Goal: Information Seeking & Learning: Learn about a topic

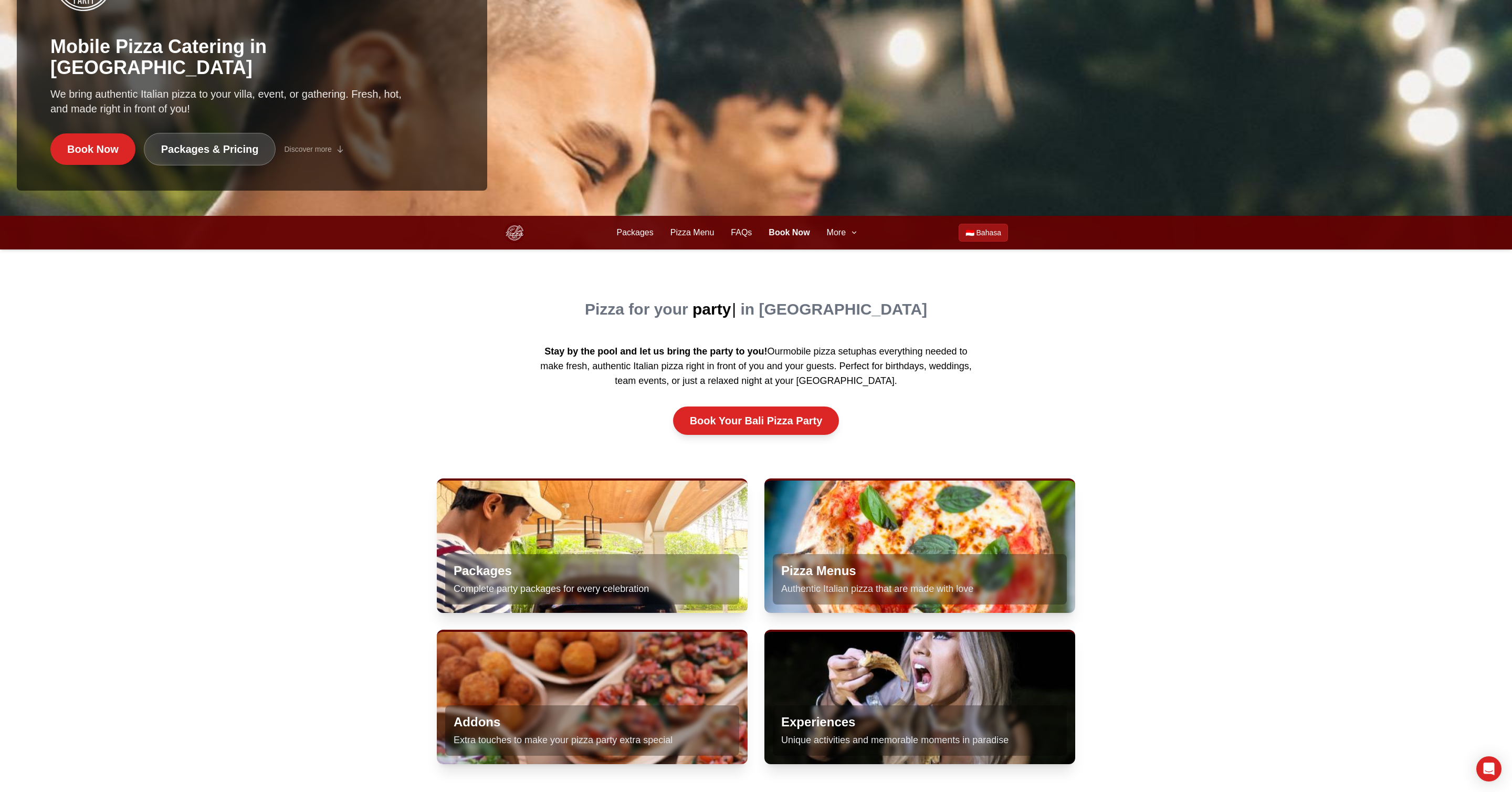
scroll to position [579, 0]
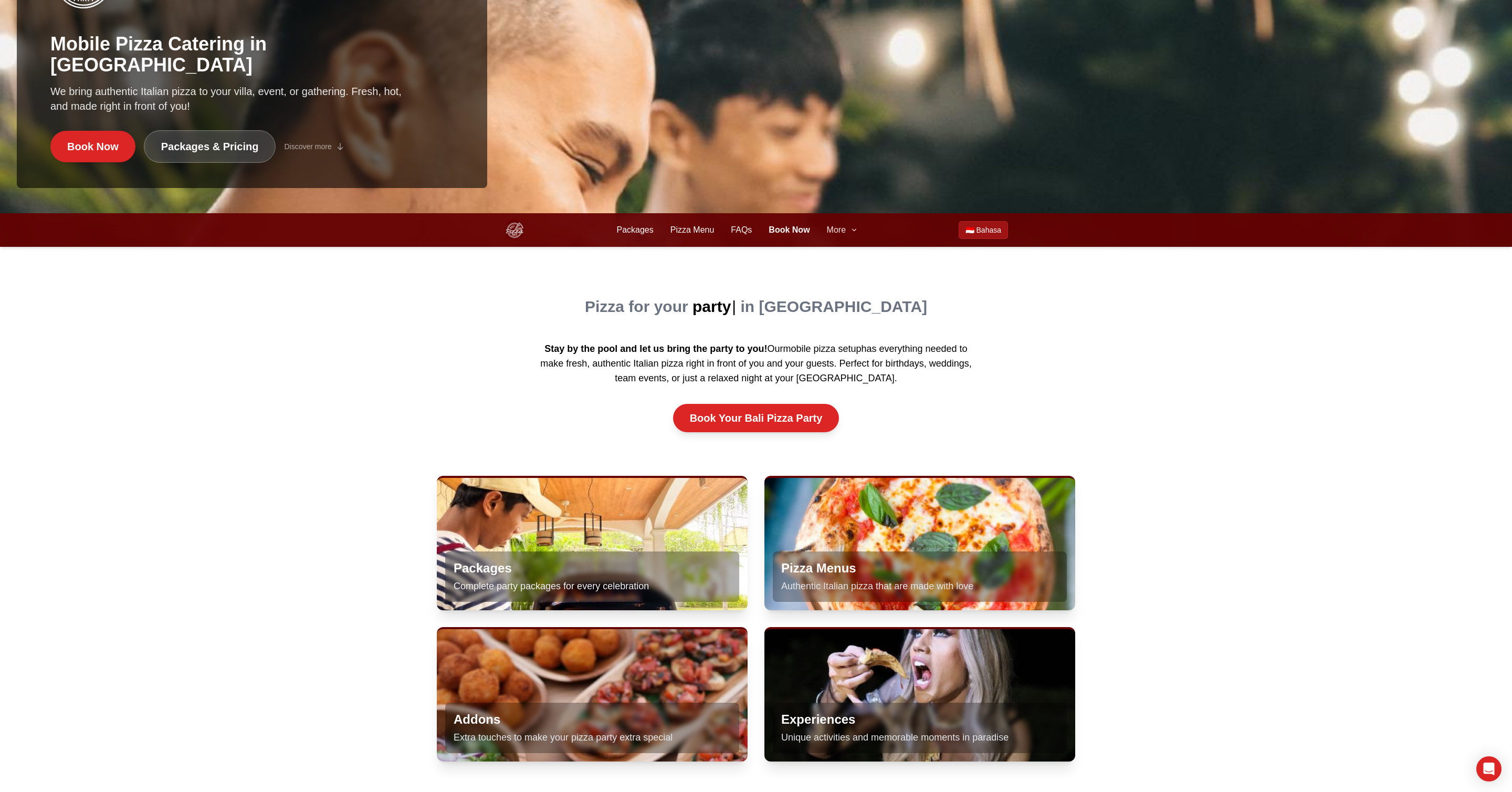
click at [845, 234] on span "More" at bounding box center [836, 229] width 19 height 12
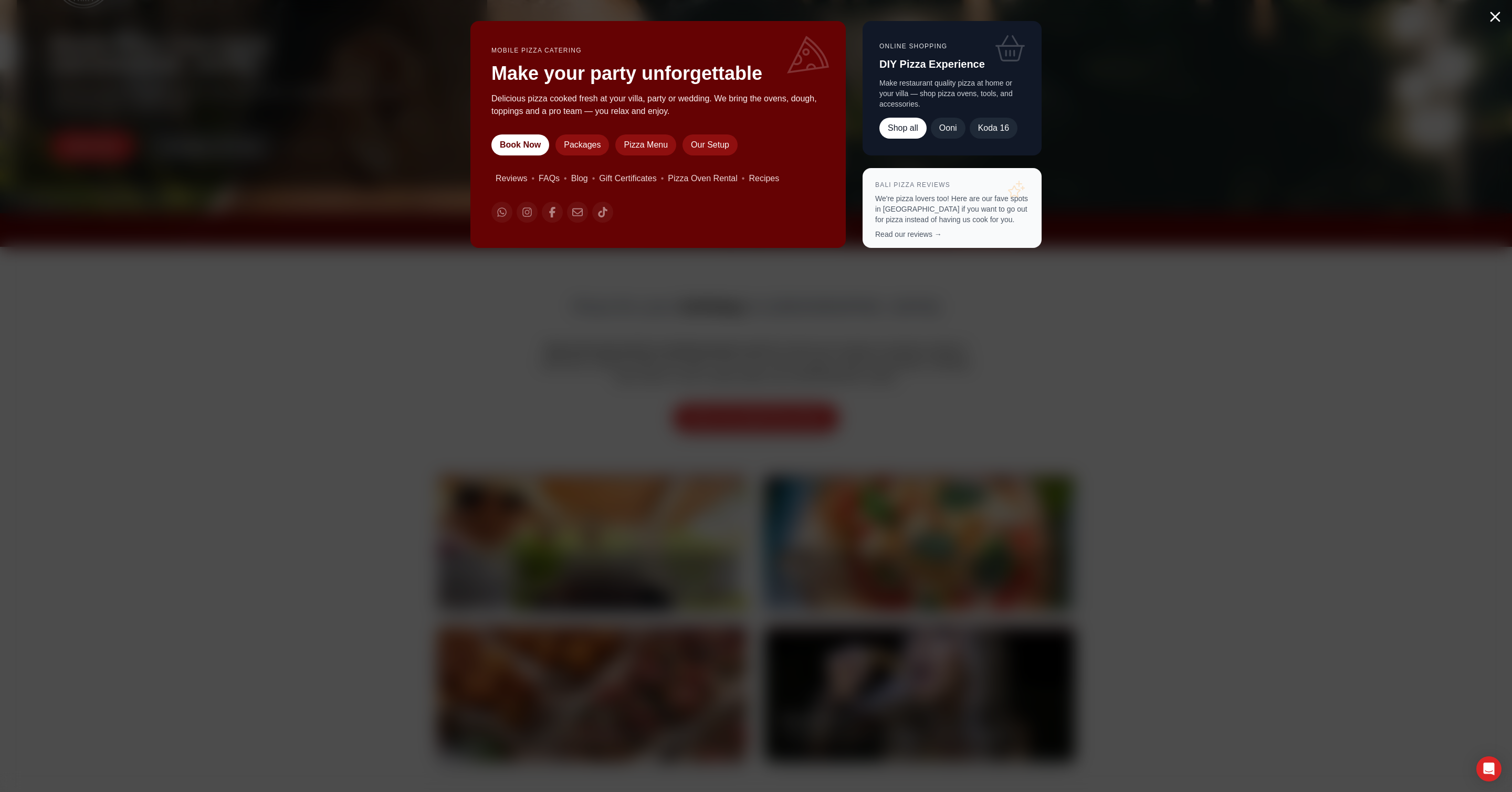
click at [350, 143] on div "Mobile Pizza Catering Make your party unforgettable Delicious pizza cooked fres…" at bounding box center [756, 396] width 1512 height 792
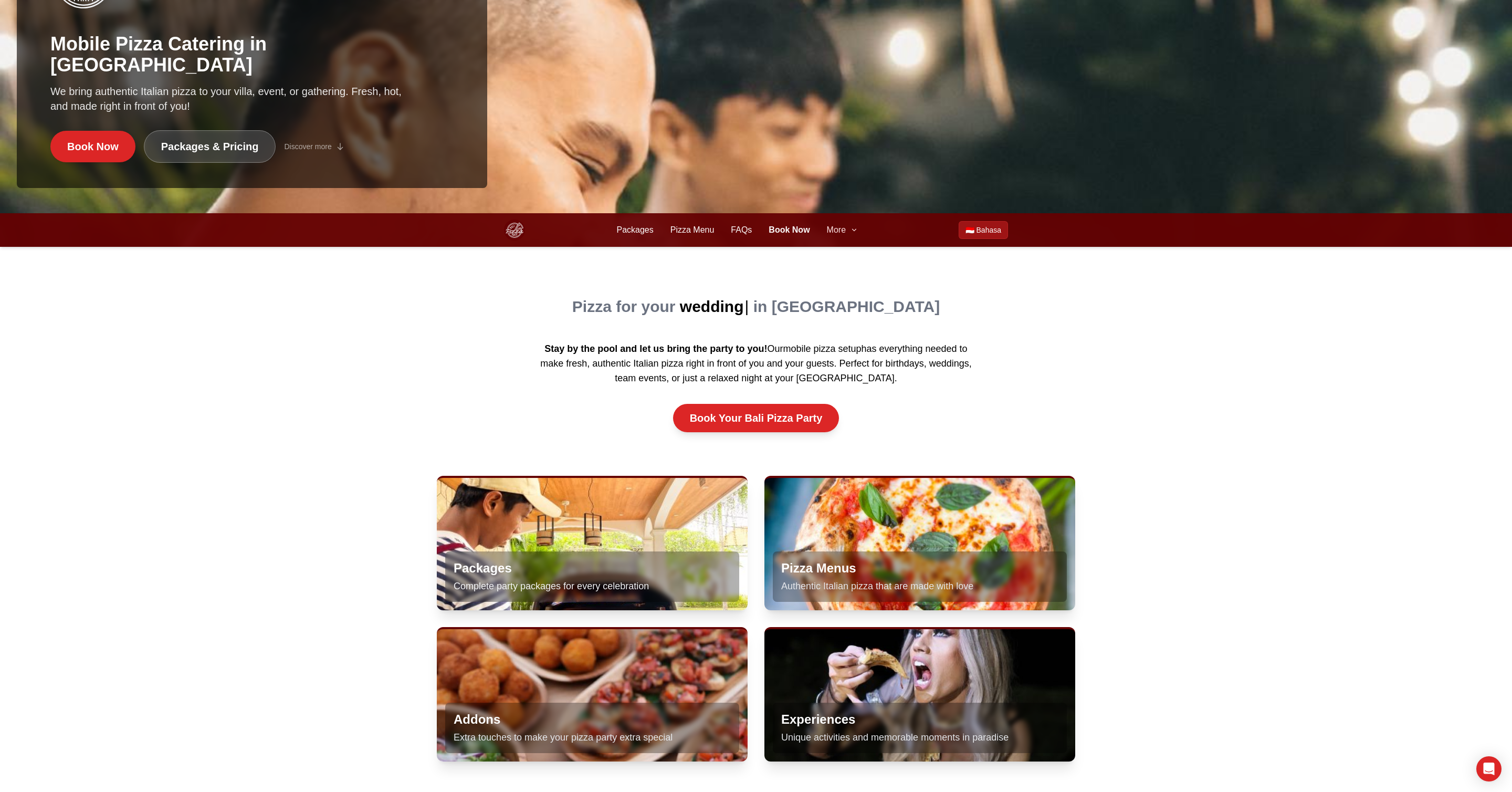
click at [847, 232] on button "More" at bounding box center [842, 229] width 31 height 12
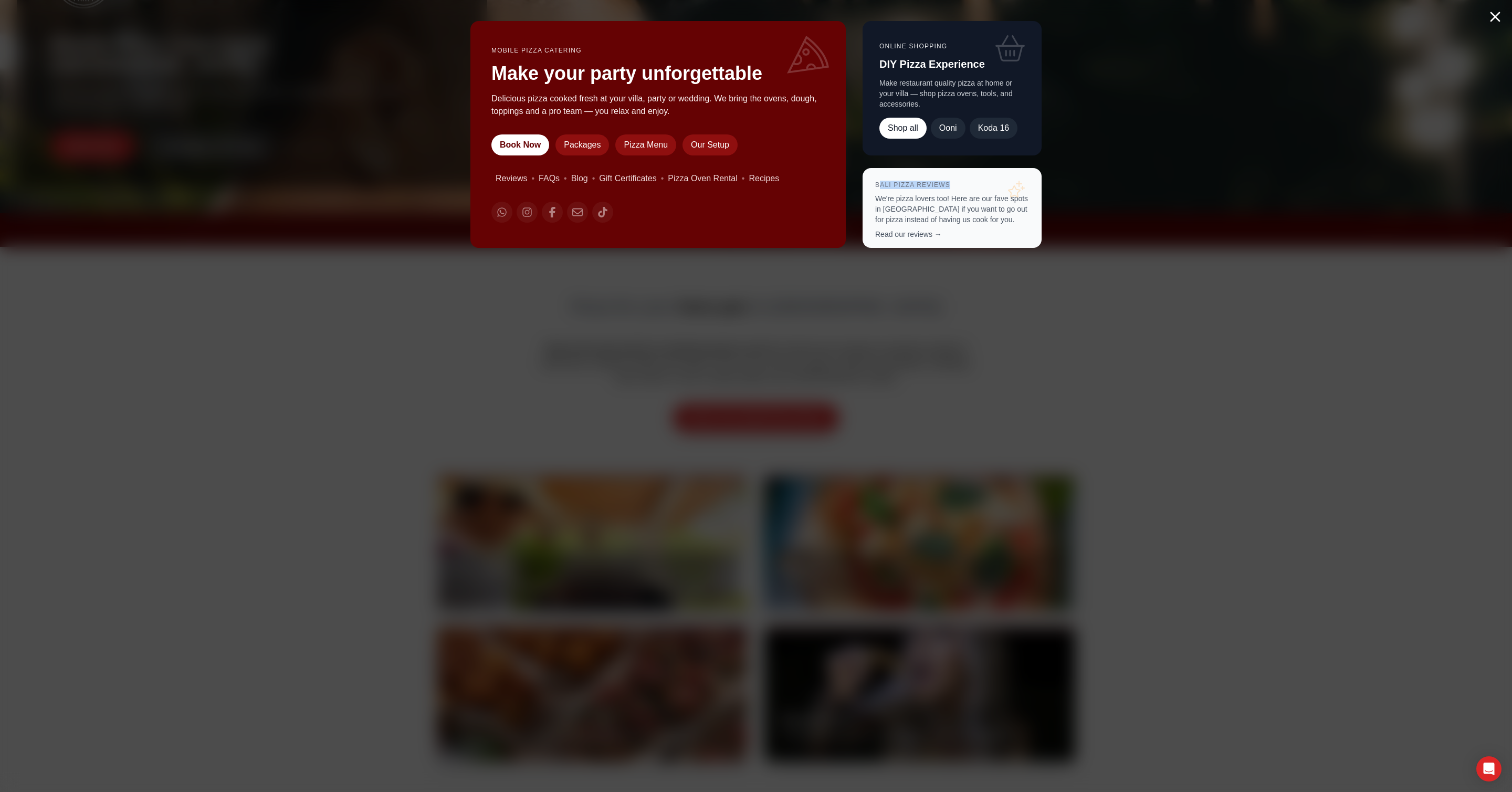
drag, startPoint x: 882, startPoint y: 185, endPoint x: 966, endPoint y: 184, distance: 84.0
click at [963, 184] on p "Bali Pizza Reviews" at bounding box center [951, 184] width 154 height 8
drag, startPoint x: 966, startPoint y: 184, endPoint x: 932, endPoint y: 208, distance: 41.6
click at [966, 184] on p "Bali Pizza Reviews" at bounding box center [951, 184] width 154 height 8
click at [911, 232] on link "Read our reviews →" at bounding box center [908, 234] width 67 height 8
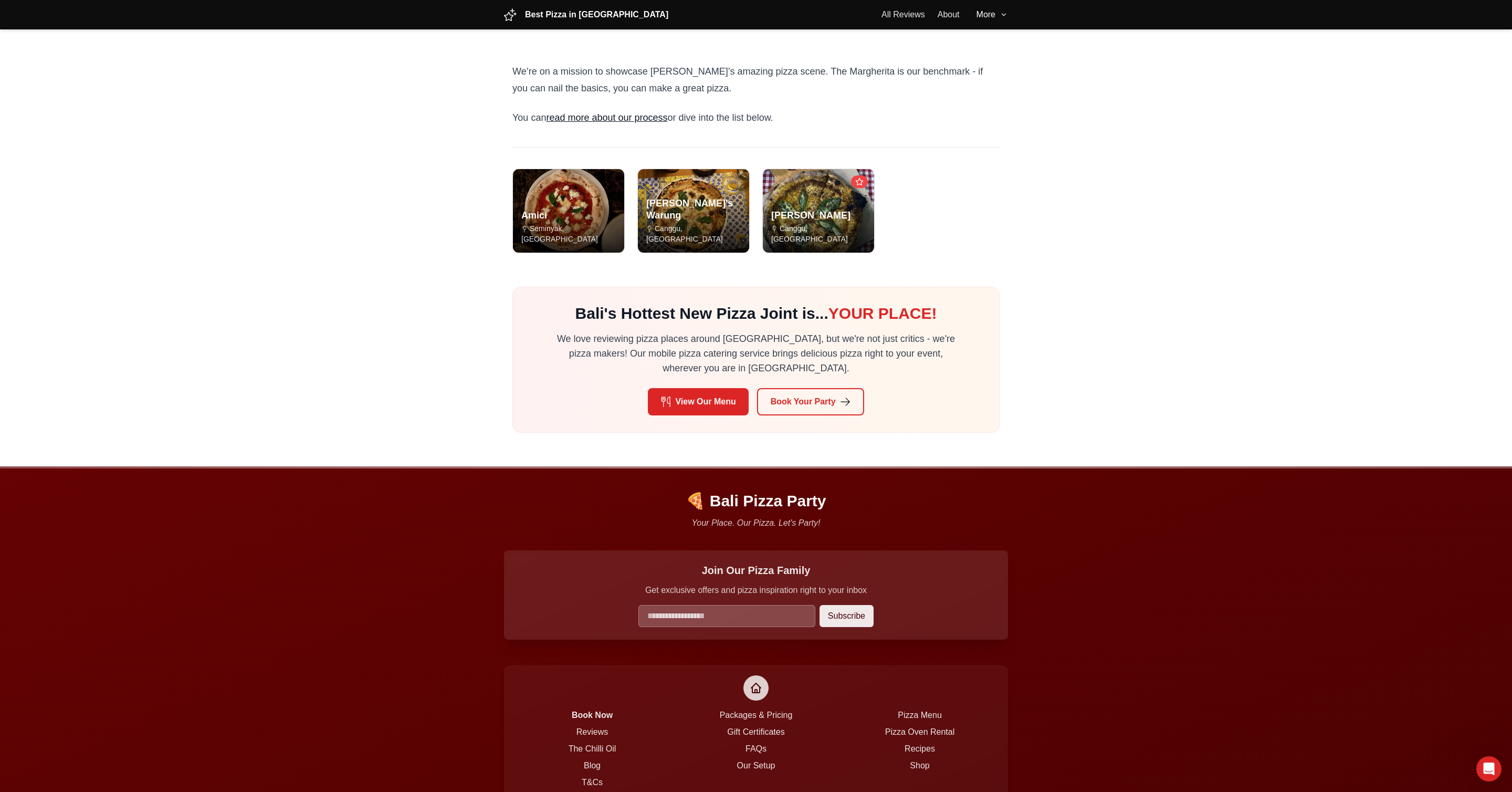
click at [350, 278] on main "We’re on a mission to showcase Bali’s amazing pizza scene. The Margherita is ou…" at bounding box center [756, 247] width 1512 height 437
click at [354, 283] on main "We’re on a mission to showcase Bali’s amazing pizza scene. The Margherita is ou…" at bounding box center [756, 247] width 1512 height 437
click at [815, 220] on h3 "[PERSON_NAME]" at bounding box center [818, 213] width 94 height 12
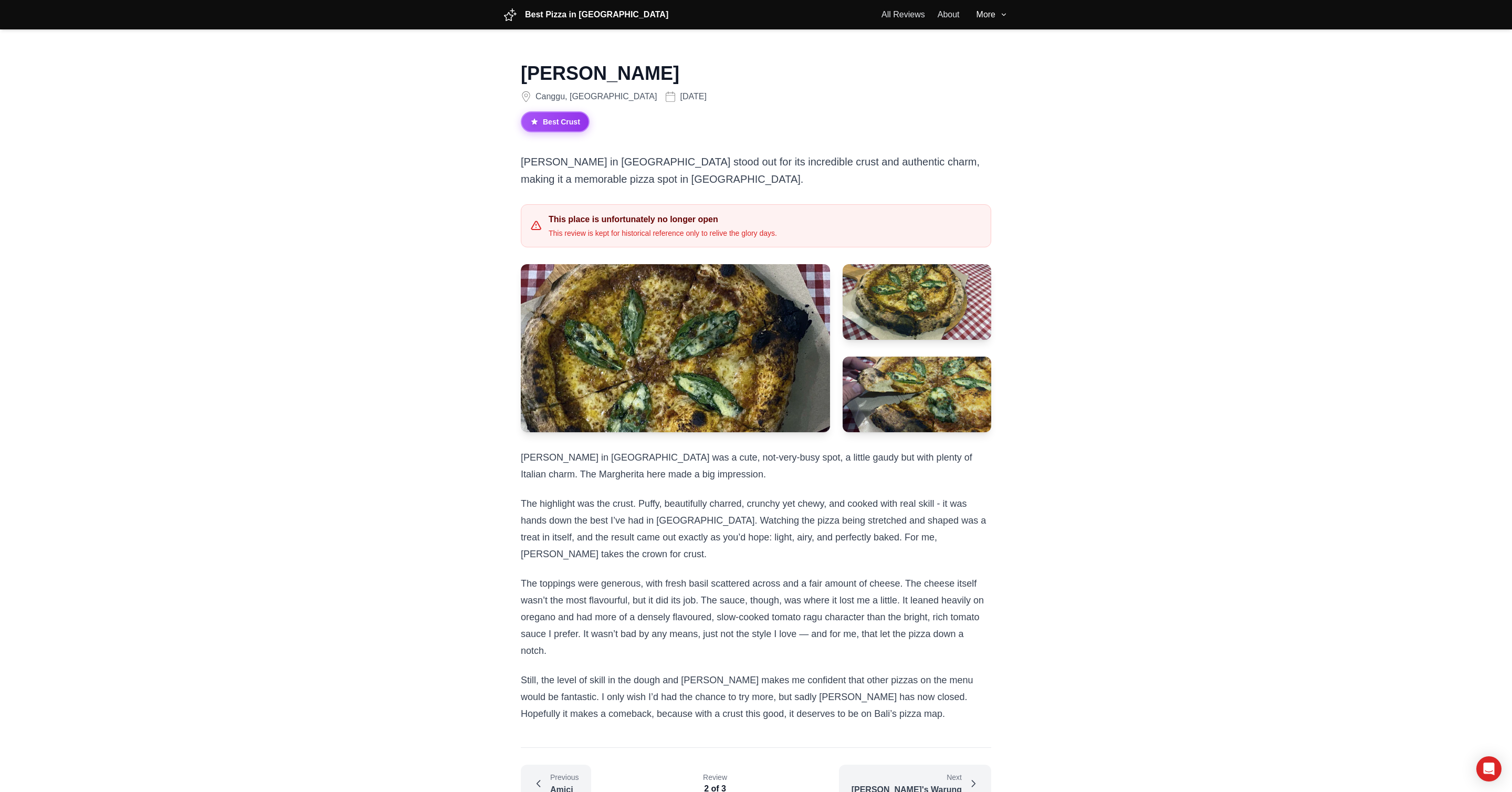
click at [343, 380] on main "Gioia Canggu, Bali August 2024 Best Crust Gioia in Batu Bolong stood out for it…" at bounding box center [756, 432] width 1512 height 807
click at [928, 307] on img at bounding box center [917, 302] width 151 height 77
drag, startPoint x: 361, startPoint y: 345, endPoint x: 258, endPoint y: 0, distance: 360.0
click at [361, 345] on main "Gioia Canggu, Bali August 2024 Best Crust Gioia in Batu Bolong stood out for it…" at bounding box center [756, 432] width 1512 height 807
